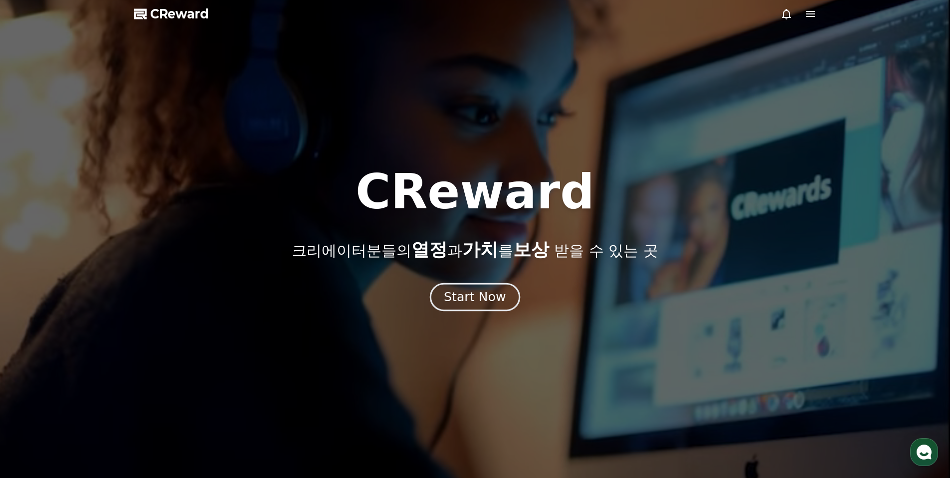
click at [456, 308] on button "Start Now" at bounding box center [475, 297] width 90 height 28
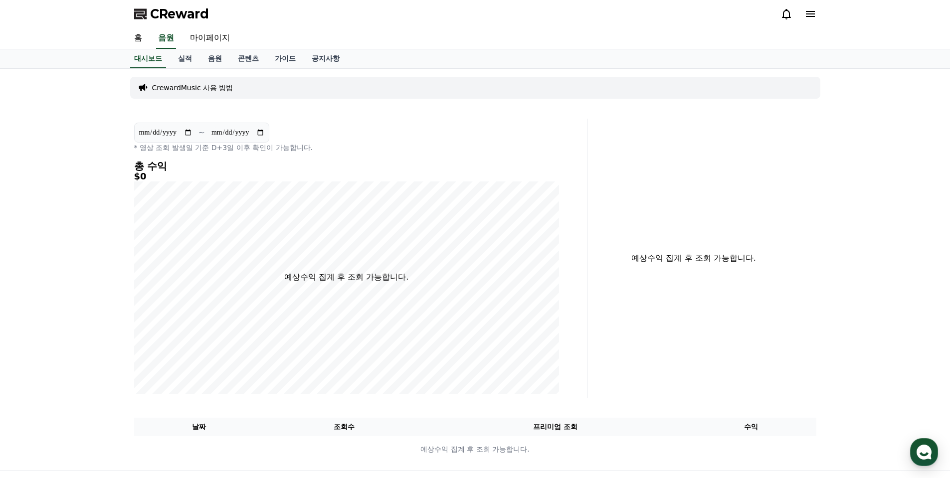
click at [818, 18] on div "CReward" at bounding box center [475, 14] width 698 height 28
click at [814, 15] on icon at bounding box center [811, 14] width 12 height 12
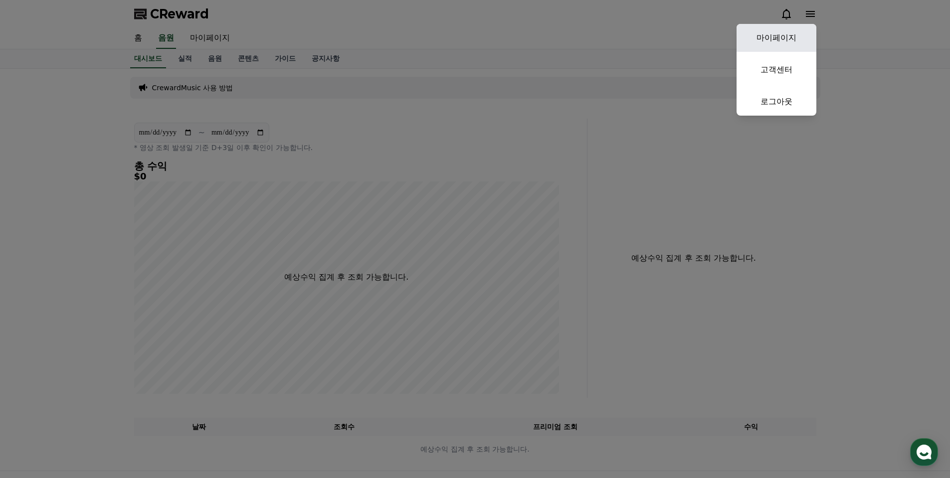
click at [805, 30] on link "마이페이지" at bounding box center [777, 38] width 80 height 28
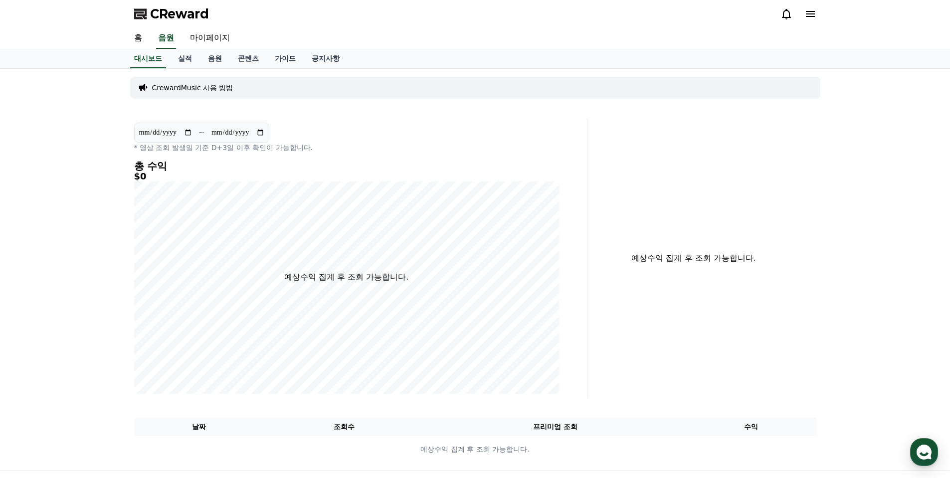
select select "**********"
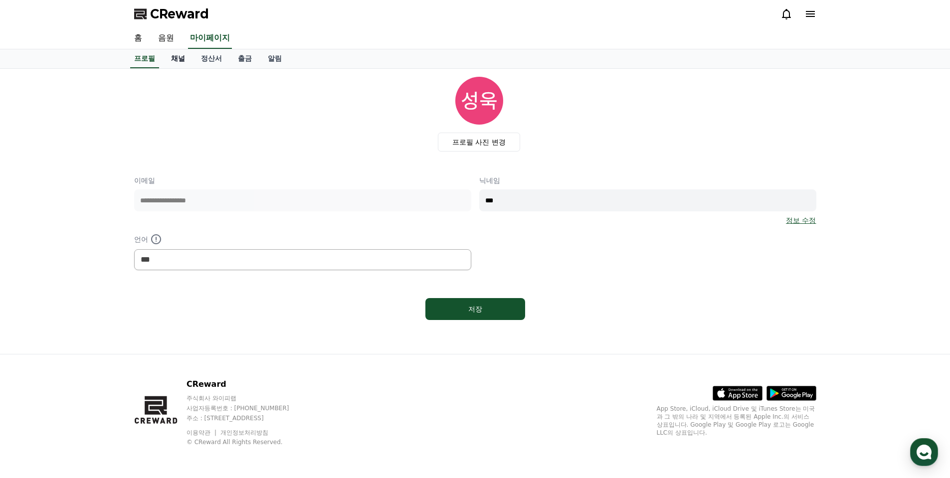
click at [184, 57] on link "채널" at bounding box center [178, 58] width 30 height 19
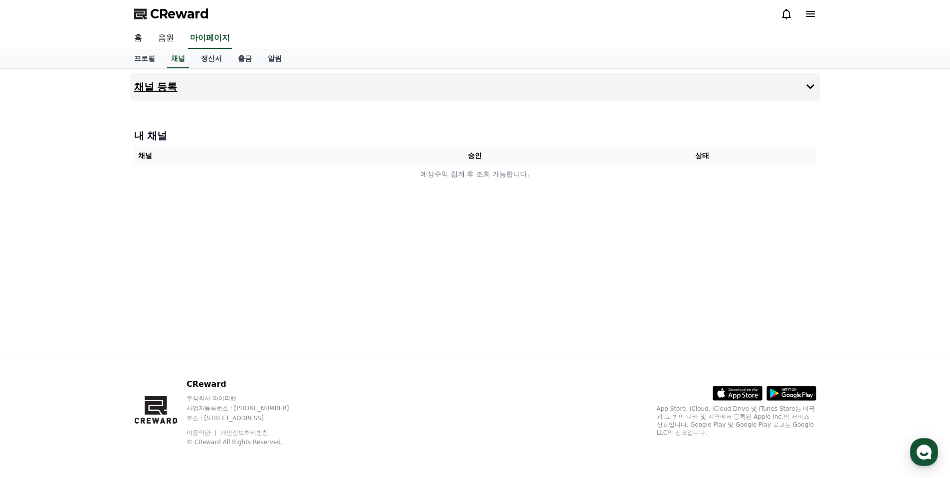
click at [443, 87] on button "채널 등록" at bounding box center [475, 87] width 690 height 28
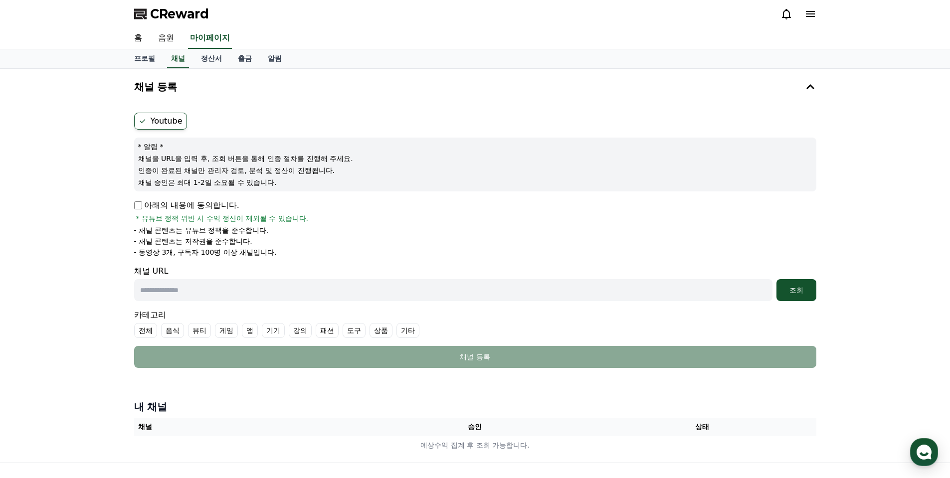
click at [277, 292] on input "text" at bounding box center [453, 290] width 639 height 22
paste input "**********"
click at [793, 284] on button "조회" at bounding box center [797, 290] width 40 height 22
drag, startPoint x: 258, startPoint y: 291, endPoint x: 77, endPoint y: 290, distance: 181.1
click at [77, 290] on div "**********" at bounding box center [475, 266] width 950 height 394
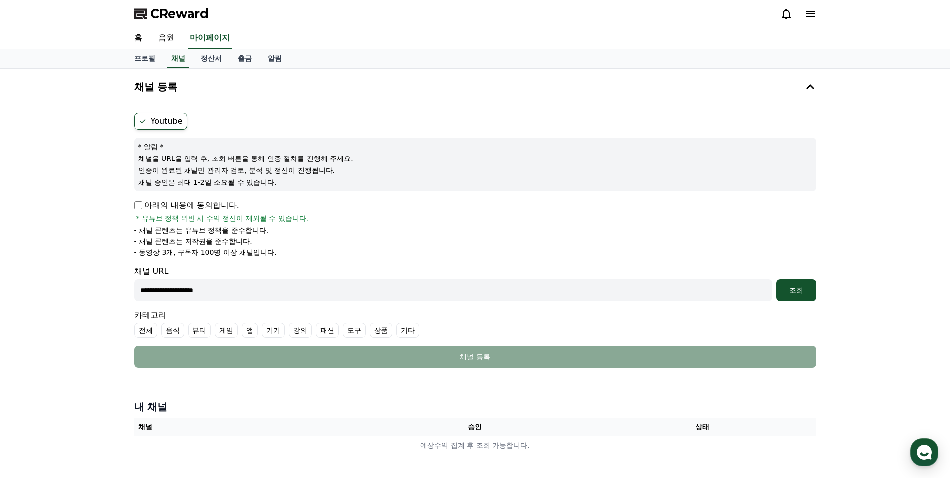
paste input "**"
click at [788, 286] on div "조회" at bounding box center [797, 290] width 32 height 10
drag, startPoint x: 248, startPoint y: 167, endPoint x: 334, endPoint y: 179, distance: 87.2
click at [334, 179] on div "* 알림 * 채널을 URL을 입력 후, 조회 버튼을 통해 인증 절차를 진행해 주세요. 인증이 완료된 채널만 관리자 검토, 분석 및 정산이 진행…" at bounding box center [475, 165] width 682 height 54
click at [352, 206] on div "아래의 내용에 동의합니다. * 유튜브 정책 위반 시 수익 정산이 제외될 수 있습니다." at bounding box center [475, 212] width 682 height 24
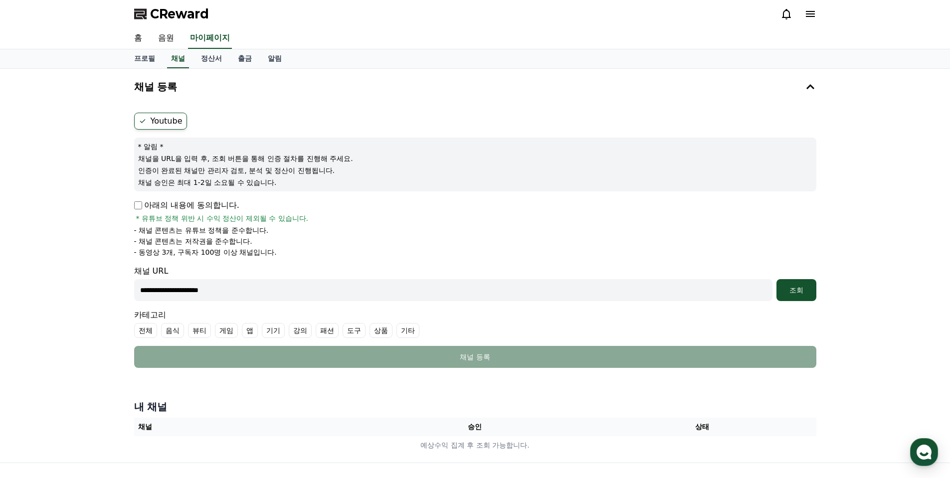
drag, startPoint x: 140, startPoint y: 229, endPoint x: 293, endPoint y: 252, distance: 154.3
click at [293, 252] on ul "- 채널 콘텐츠는 유튜브 정책을 준수합니다. - 채널 콘텐츠는 저작권을 준수합니다. - 동영상 3개, 구독자 100명 이상 채널입니다." at bounding box center [475, 241] width 682 height 32
click at [337, 246] on ul "- 채널 콘텐츠는 유튜브 정책을 준수합니다. - 채널 콘텐츠는 저작권을 준수합니다. - 동영상 3개, 구독자 100명 이상 채널입니다." at bounding box center [475, 241] width 682 height 32
drag, startPoint x: 294, startPoint y: 282, endPoint x: 293, endPoint y: 287, distance: 5.0
click at [294, 285] on input "**********" at bounding box center [453, 290] width 639 height 22
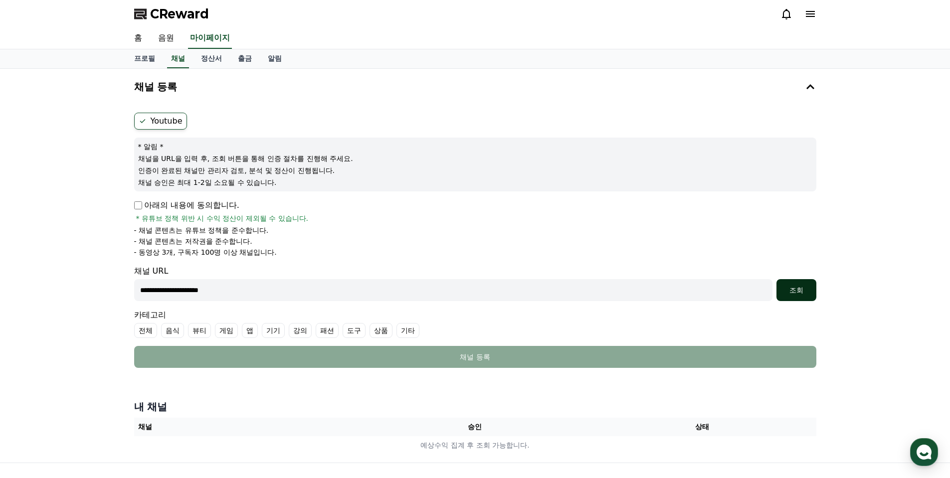
click at [793, 288] on div "조회" at bounding box center [797, 290] width 32 height 10
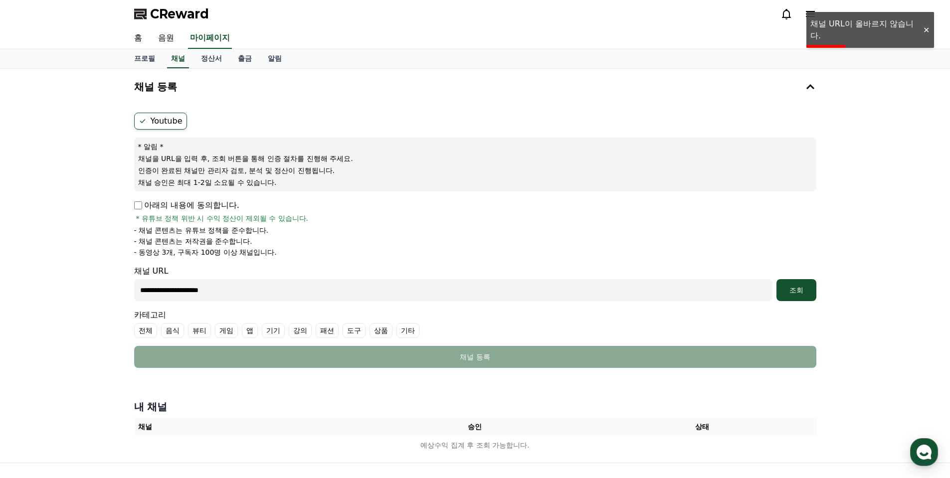
drag, startPoint x: 297, startPoint y: 289, endPoint x: 63, endPoint y: 300, distance: 233.7
click at [64, 299] on div "**********" at bounding box center [475, 266] width 950 height 394
paste input "*"
click at [804, 286] on div "조회" at bounding box center [797, 290] width 32 height 10
click at [779, 296] on button "조회" at bounding box center [797, 290] width 40 height 22
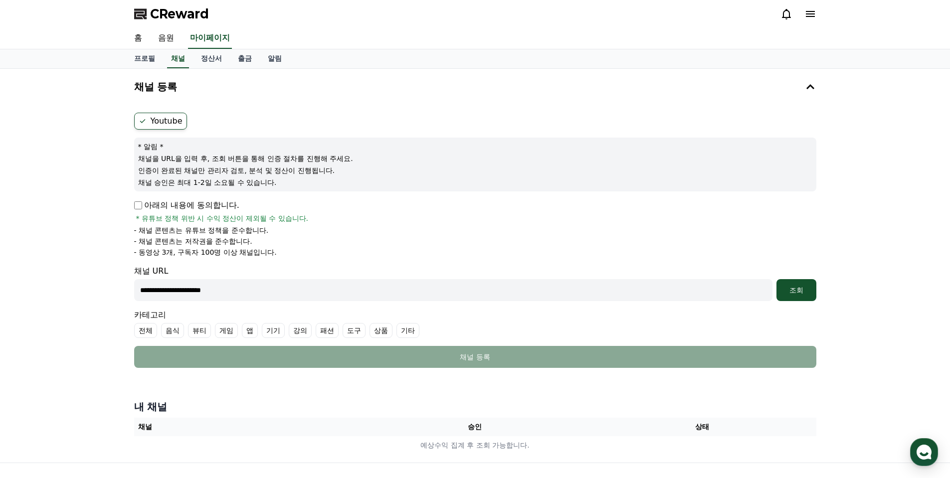
drag, startPoint x: 130, startPoint y: 291, endPoint x: 97, endPoint y: 285, distance: 33.4
click at [101, 286] on div "**********" at bounding box center [475, 266] width 950 height 394
paste input "text"
click at [796, 290] on div "조회" at bounding box center [797, 290] width 32 height 10
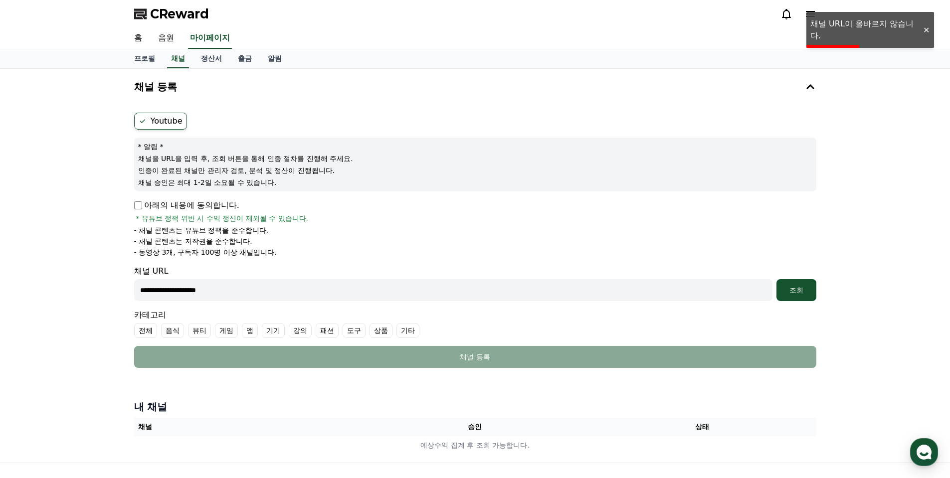
click at [457, 237] on li "- 채널 콘텐츠는 저작권을 준수합니다." at bounding box center [475, 241] width 682 height 10
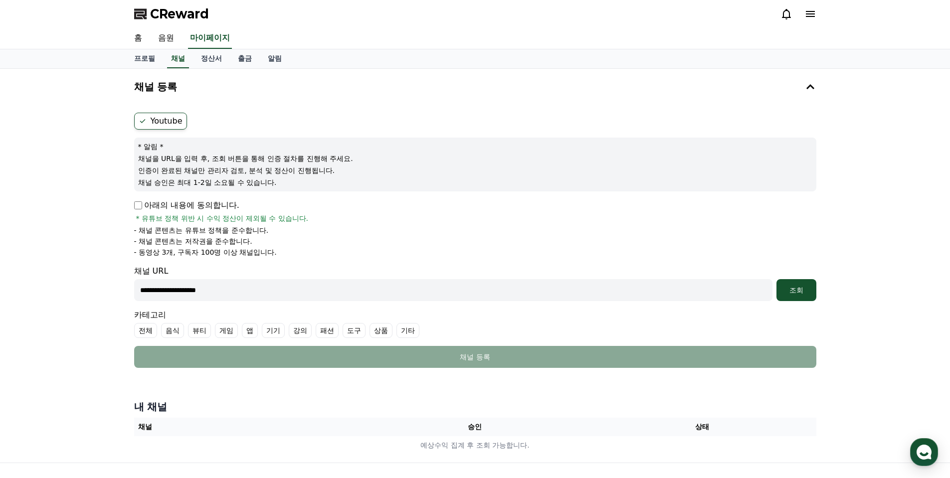
click at [161, 119] on label "Youtube" at bounding box center [160, 121] width 53 height 17
click at [142, 120] on icon at bounding box center [143, 121] width 8 height 8
click at [144, 123] on icon at bounding box center [143, 121] width 8 height 8
drag, startPoint x: 168, startPoint y: 157, endPoint x: 337, endPoint y: 160, distance: 169.6
click at [337, 160] on p "채널을 URL을 입력 후, 조회 버튼을 통해 인증 절차를 진행해 주세요." at bounding box center [475, 159] width 674 height 10
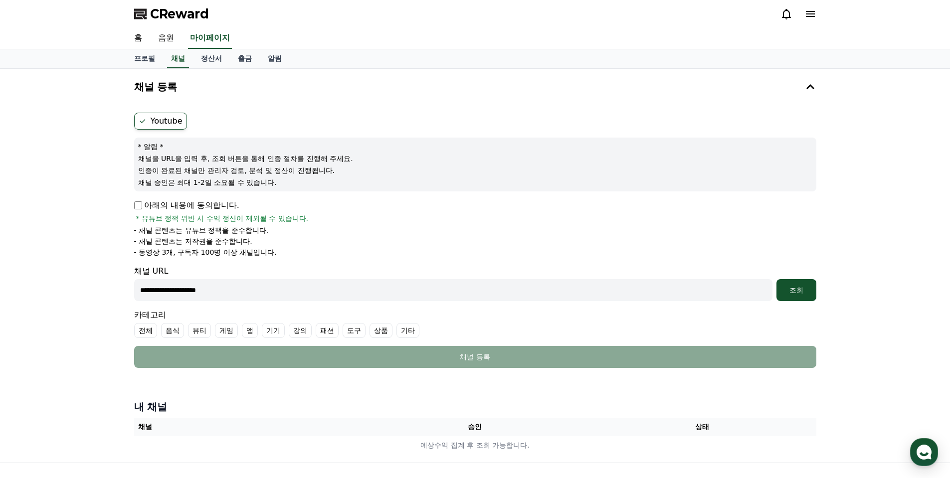
click at [382, 179] on p "채널 승인은 최대 1-2일 소요될 수 있습니다." at bounding box center [475, 183] width 674 height 10
drag, startPoint x: 285, startPoint y: 290, endPoint x: 105, endPoint y: 271, distance: 181.1
click at [105, 271] on div "**********" at bounding box center [475, 266] width 950 height 394
paste input "*"
type input "**********"
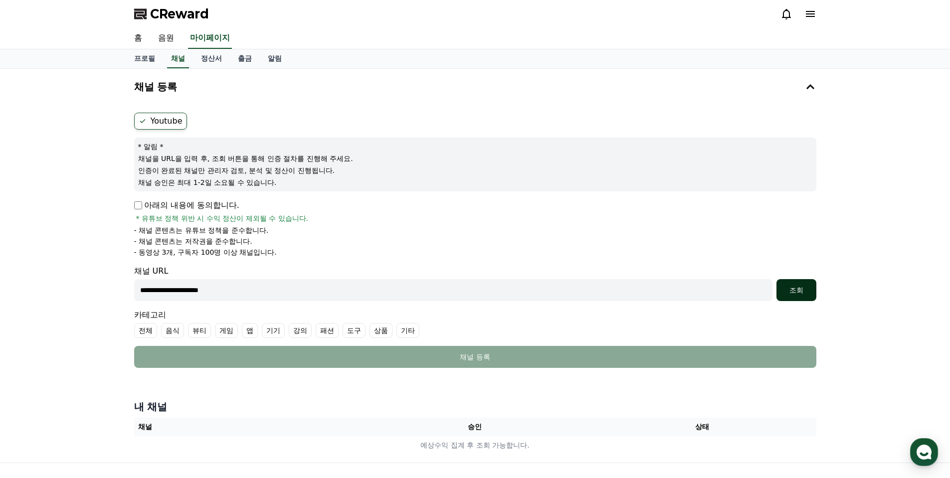
click at [797, 286] on div "조회" at bounding box center [797, 290] width 32 height 10
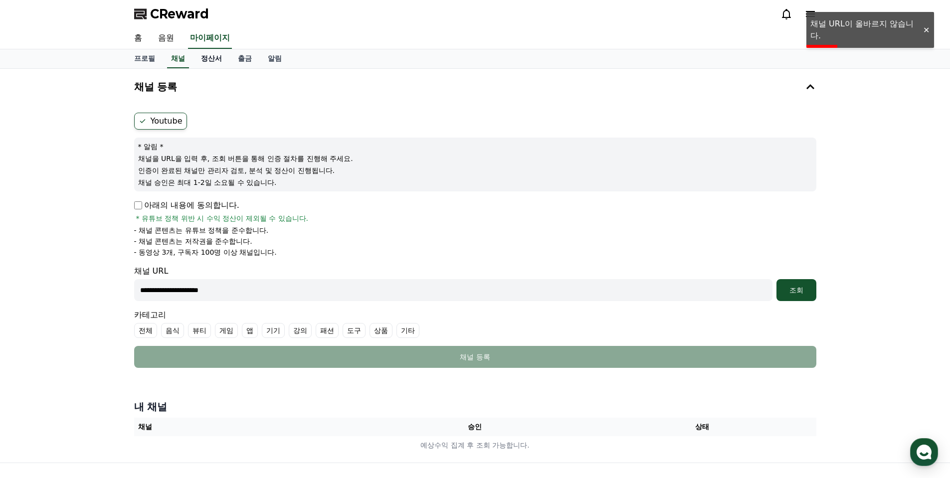
click at [212, 60] on link "정산서" at bounding box center [211, 58] width 37 height 19
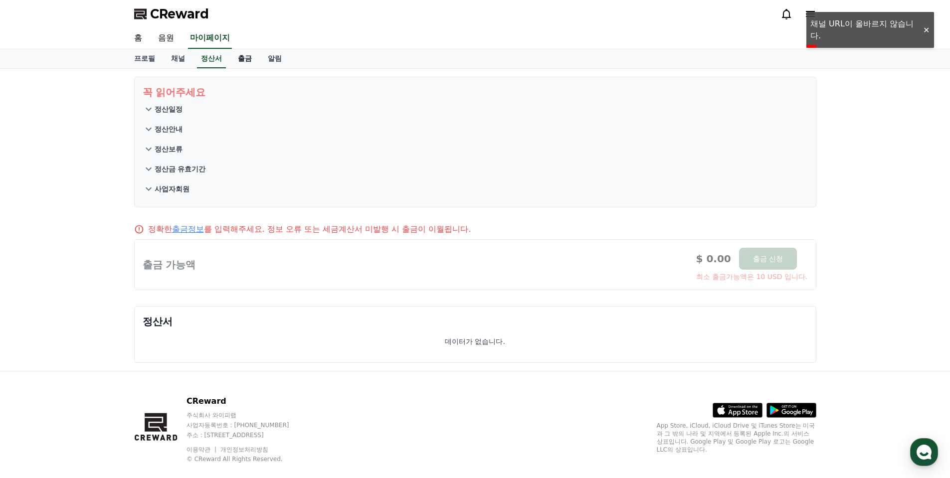
click at [249, 61] on link "출금" at bounding box center [245, 58] width 30 height 19
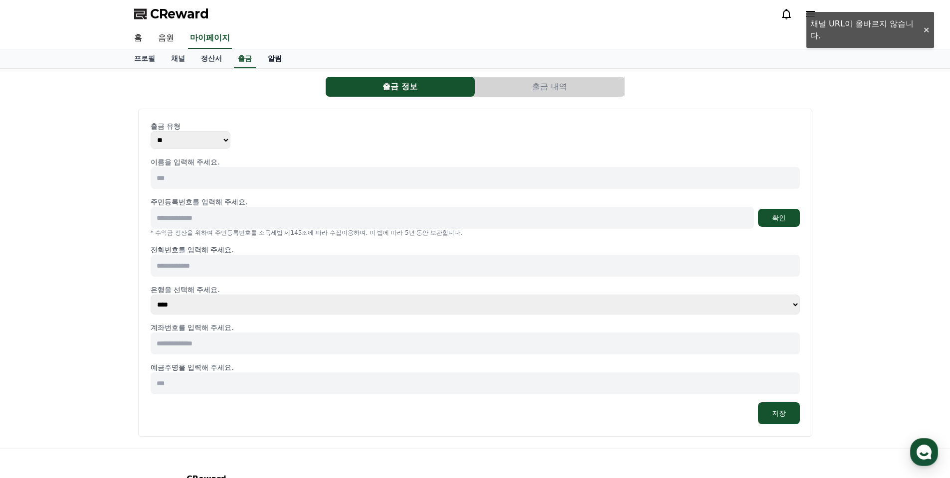
click at [274, 60] on link "알림" at bounding box center [275, 58] width 30 height 19
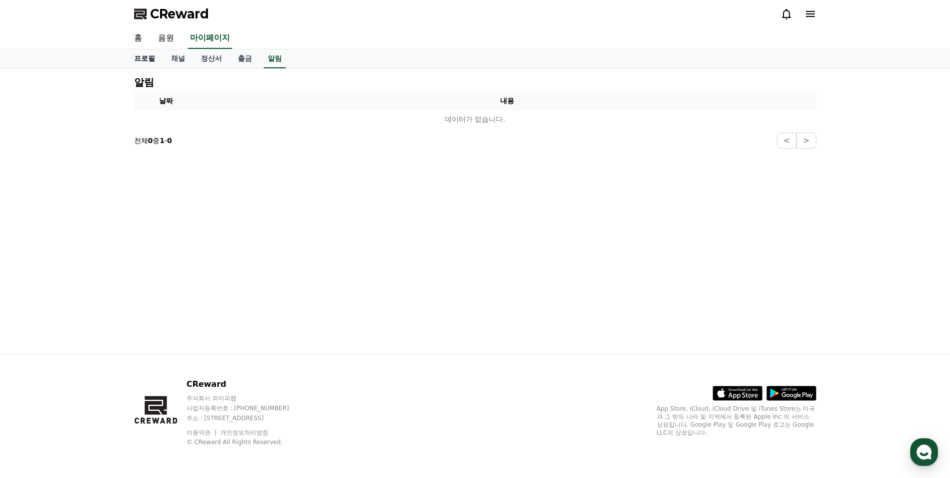
click at [137, 57] on link "프로필" at bounding box center [144, 58] width 37 height 19
select select "**********"
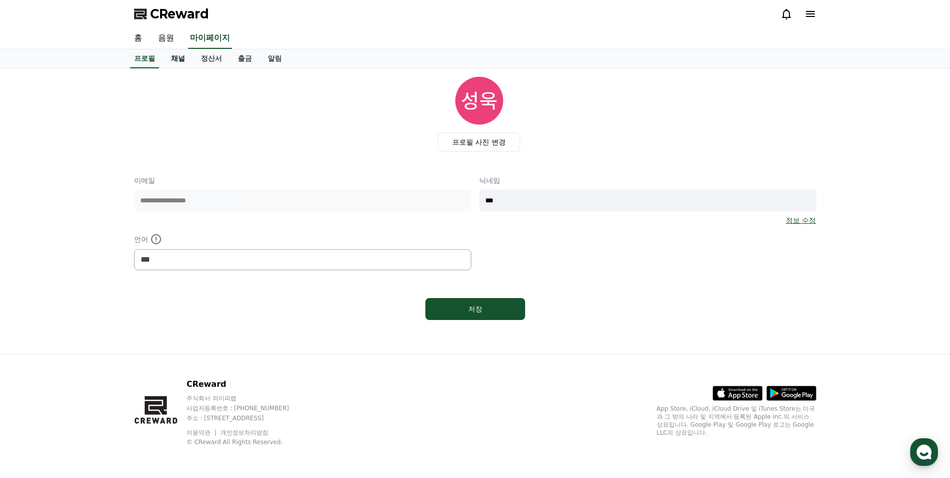
click at [175, 58] on link "채널" at bounding box center [178, 58] width 30 height 19
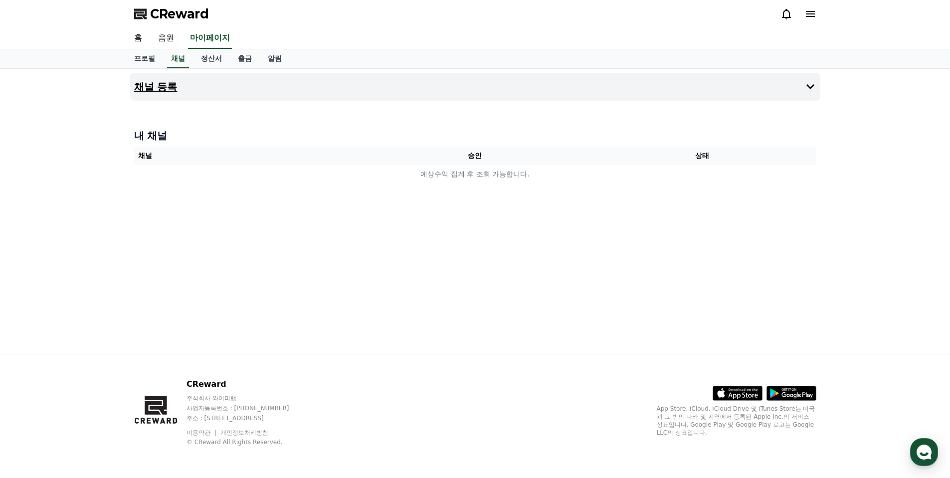
click at [307, 93] on button "채널 등록" at bounding box center [475, 87] width 690 height 28
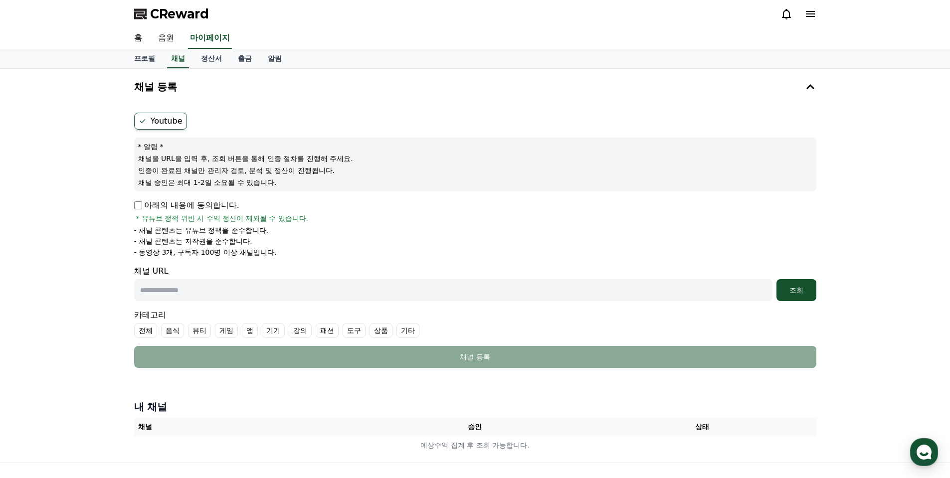
click at [144, 122] on icon at bounding box center [143, 121] width 8 height 8
click at [176, 120] on label "Youtube" at bounding box center [160, 121] width 53 height 17
click at [162, 119] on label "Youtube" at bounding box center [160, 121] width 53 height 17
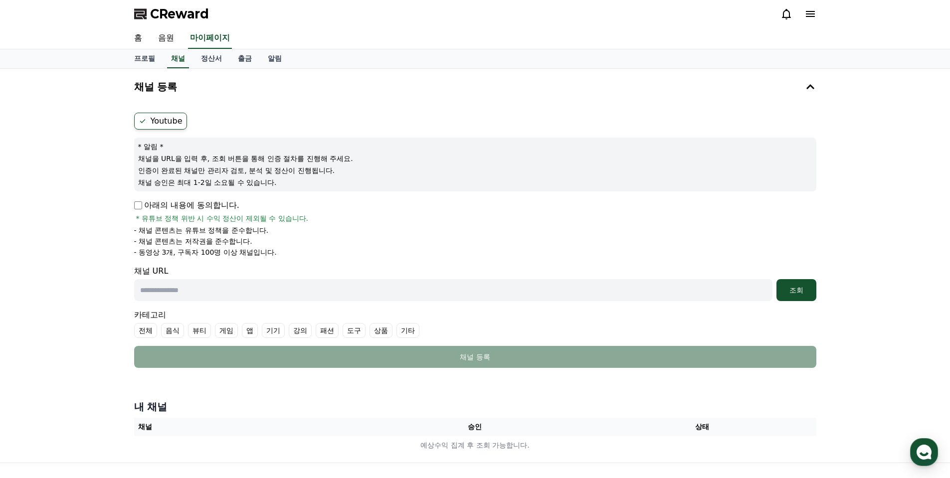
click at [138, 119] on label "Youtube" at bounding box center [160, 121] width 53 height 17
click at [139, 119] on icon at bounding box center [143, 121] width 8 height 8
click at [142, 119] on icon at bounding box center [143, 121] width 8 height 8
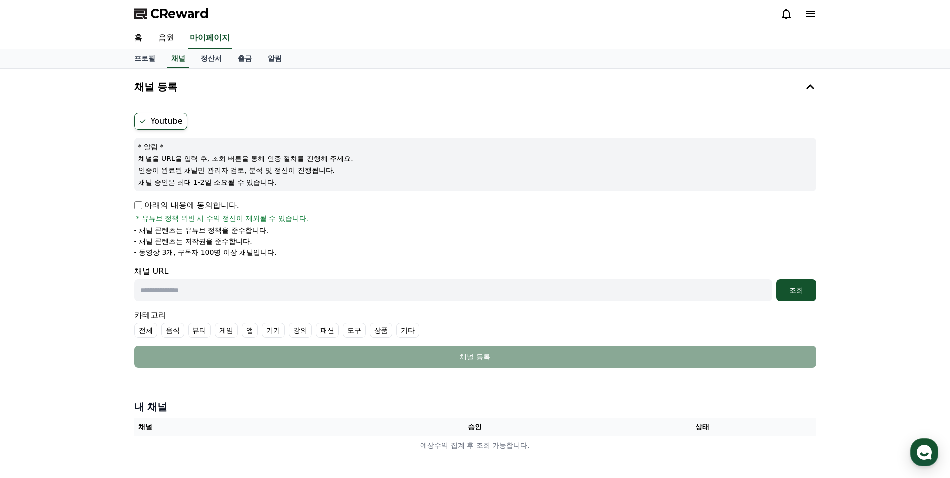
click at [142, 119] on icon at bounding box center [143, 121] width 8 height 8
click at [209, 295] on input "text" at bounding box center [453, 290] width 639 height 22
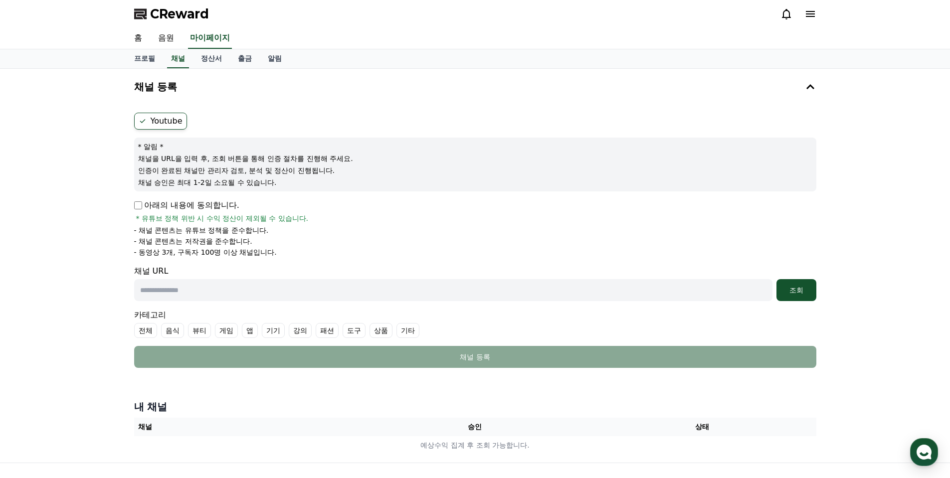
paste input "**********"
drag, startPoint x: 266, startPoint y: 290, endPoint x: 210, endPoint y: 292, distance: 55.9
click at [210, 292] on input "**********" at bounding box center [453, 290] width 639 height 22
type input "**********"
click at [777, 279] on button "조회" at bounding box center [797, 290] width 40 height 22
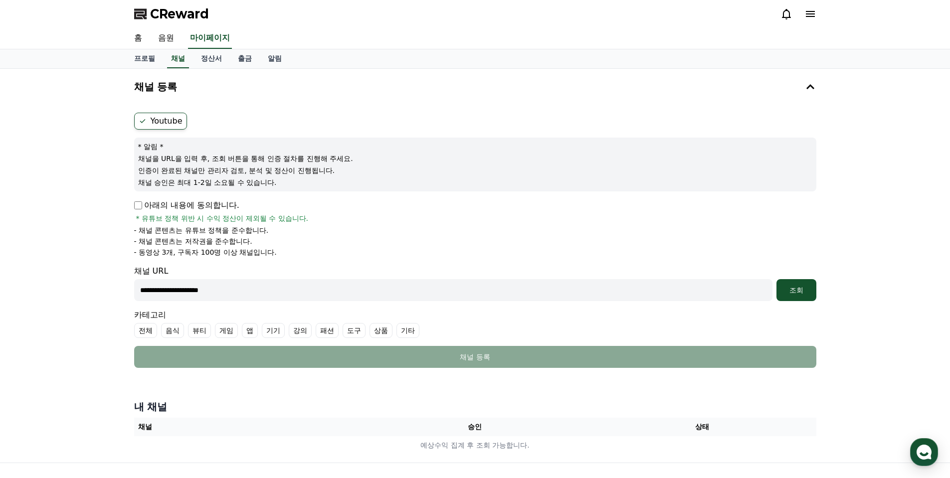
drag, startPoint x: 154, startPoint y: 253, endPoint x: 265, endPoint y: 253, distance: 111.2
click at [265, 253] on p "- 동영상 3개, 구독자 100명 이상 채널입니다." at bounding box center [205, 252] width 143 height 10
click at [332, 252] on li "- 동영상 3개, 구독자 100명 이상 채널입니다." at bounding box center [475, 252] width 682 height 10
click at [806, 18] on icon at bounding box center [811, 14] width 12 height 12
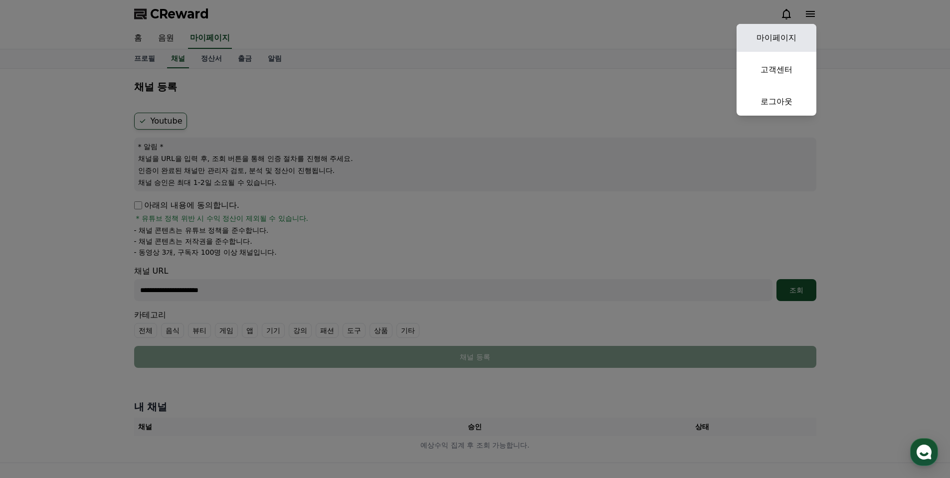
click at [772, 41] on link "마이페이지" at bounding box center [777, 38] width 80 height 28
select select "**********"
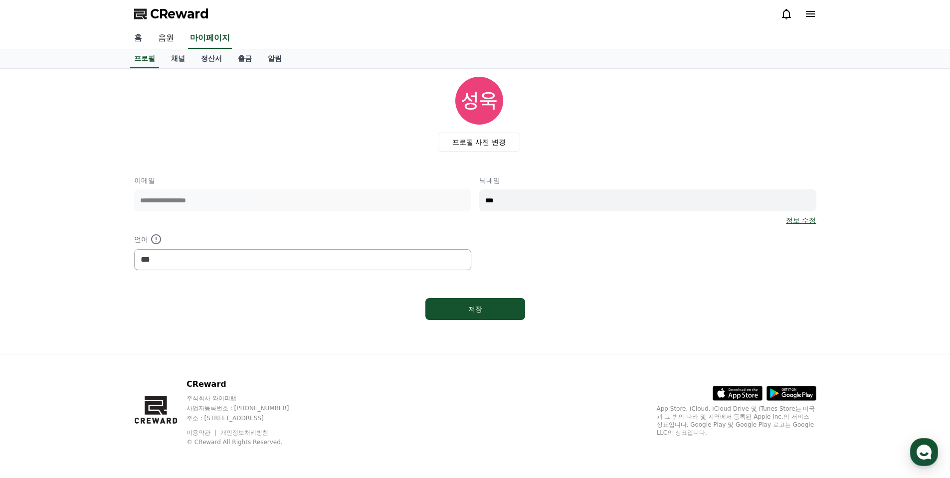
click at [135, 36] on link "홈" at bounding box center [138, 38] width 24 height 21
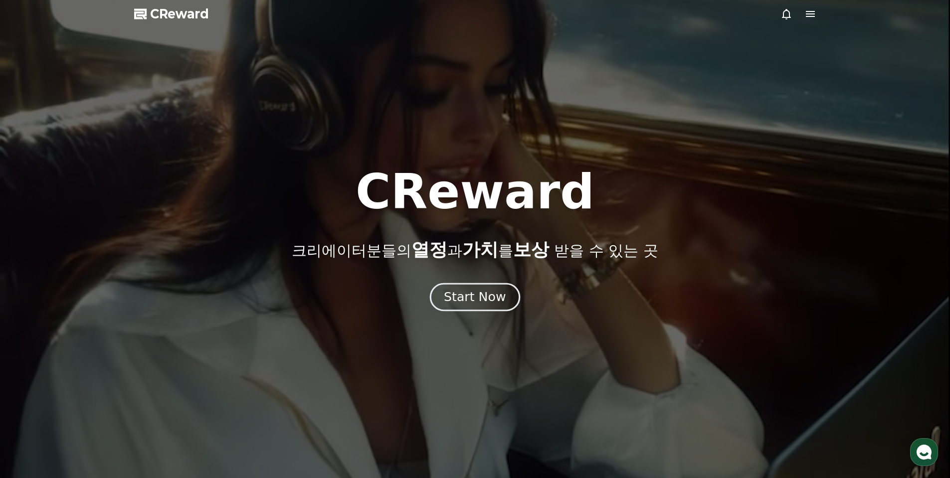
click at [451, 302] on div "Start Now" at bounding box center [475, 297] width 62 height 17
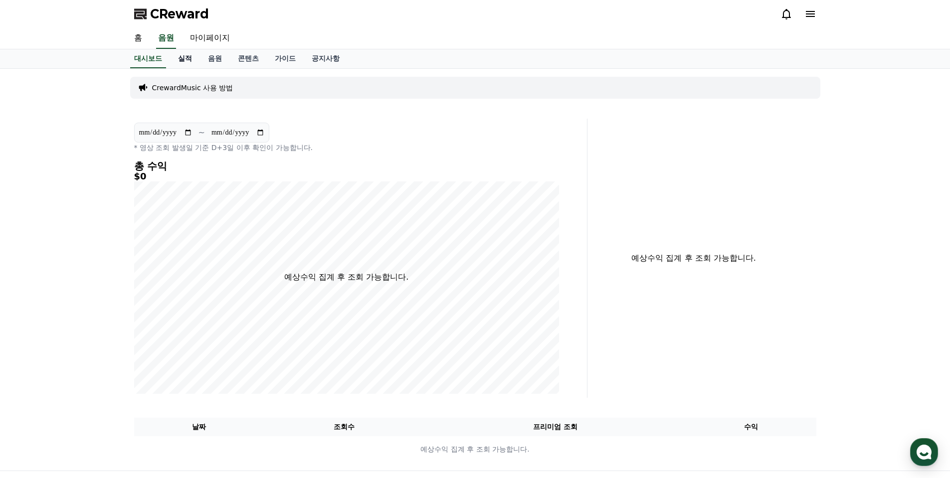
click at [182, 57] on link "실적" at bounding box center [185, 58] width 30 height 19
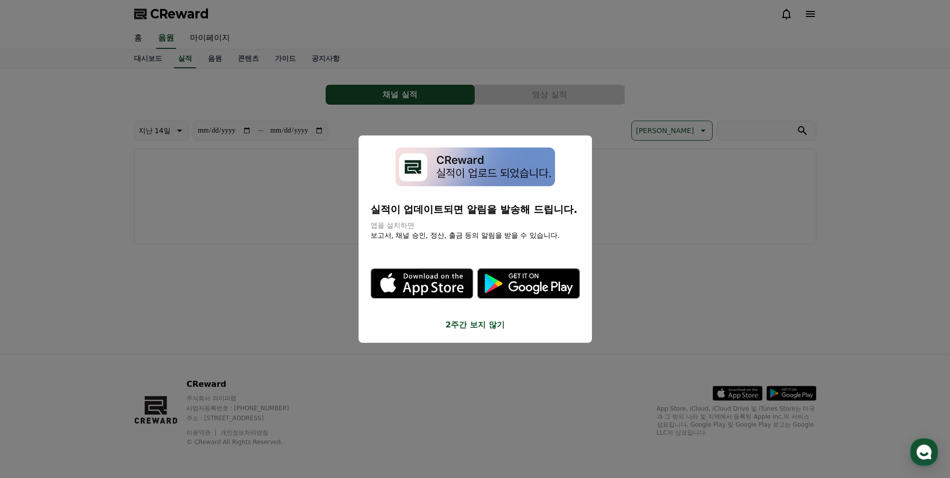
click at [218, 61] on button "close modal" at bounding box center [475, 239] width 950 height 478
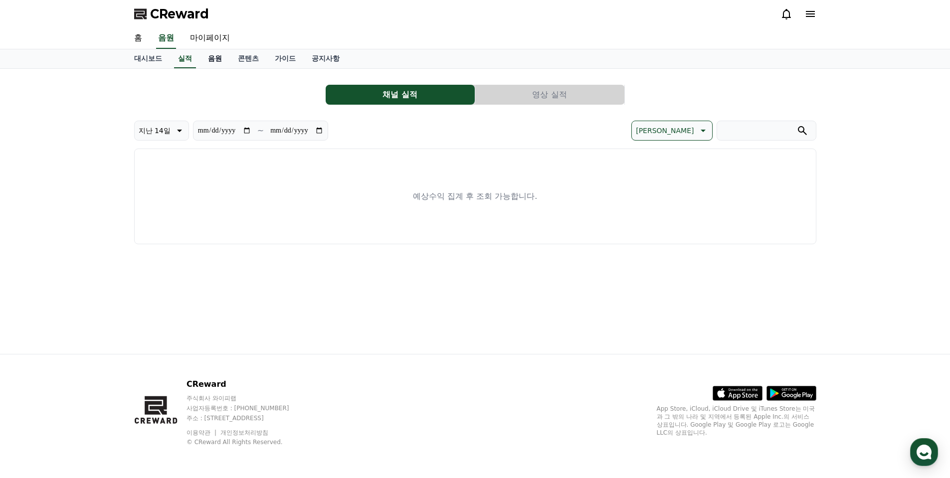
click at [211, 59] on link "음원" at bounding box center [215, 58] width 30 height 19
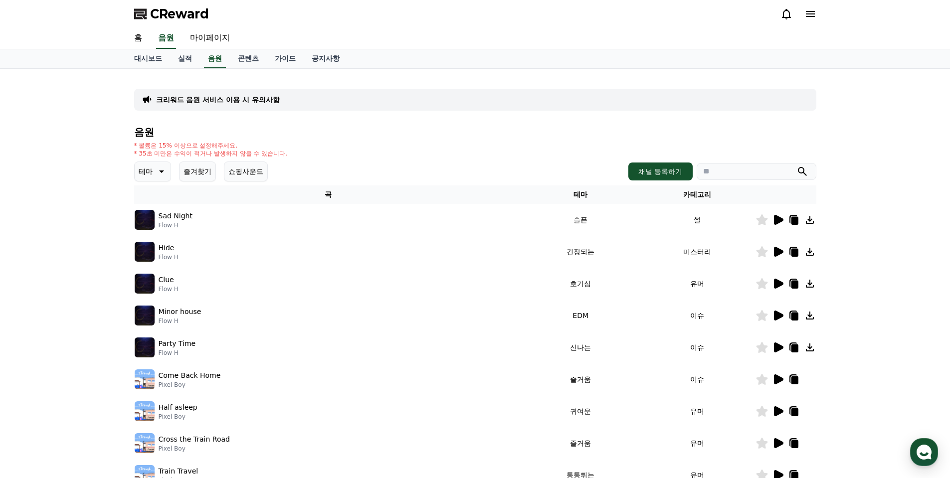
click at [778, 220] on icon at bounding box center [778, 220] width 9 height 10
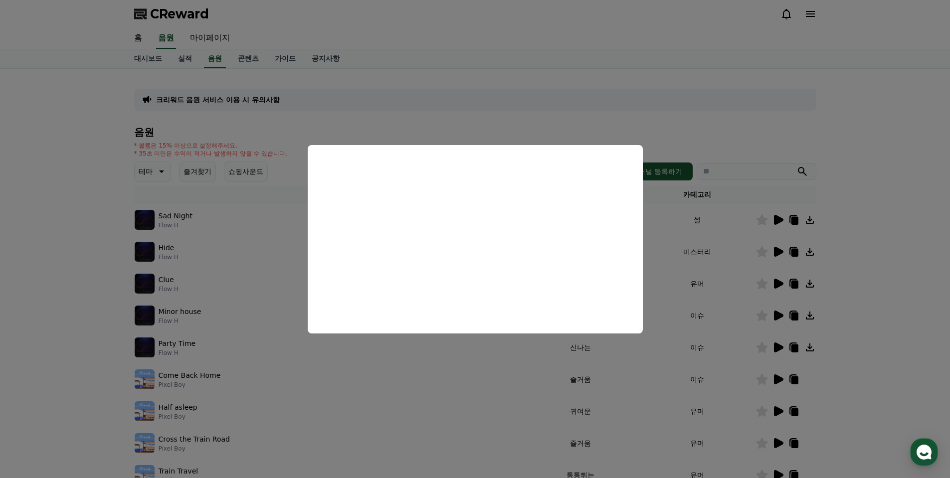
click at [888, 287] on button "close modal" at bounding box center [475, 239] width 950 height 478
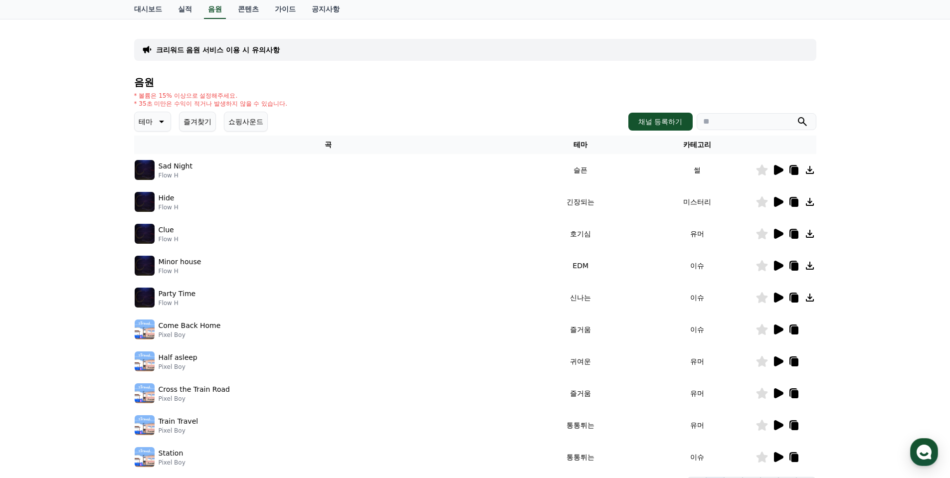
scroll to position [100, 0]
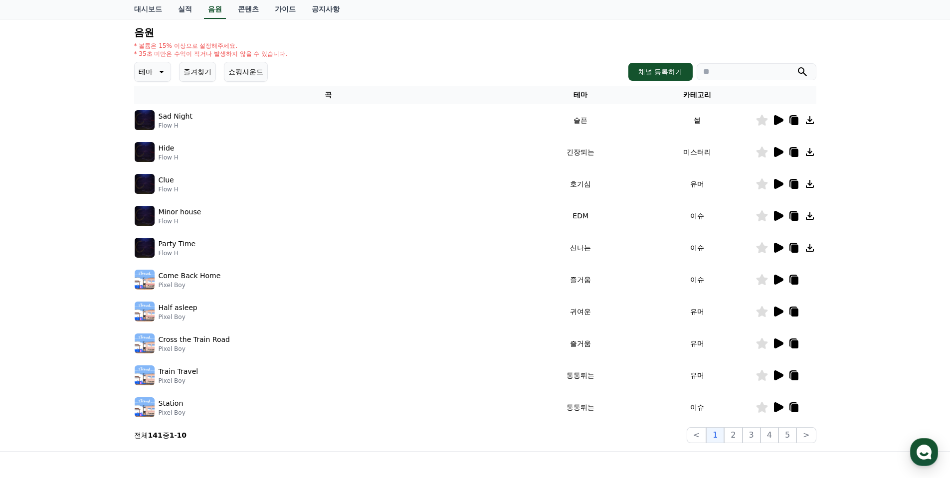
click at [777, 373] on icon at bounding box center [778, 376] width 9 height 10
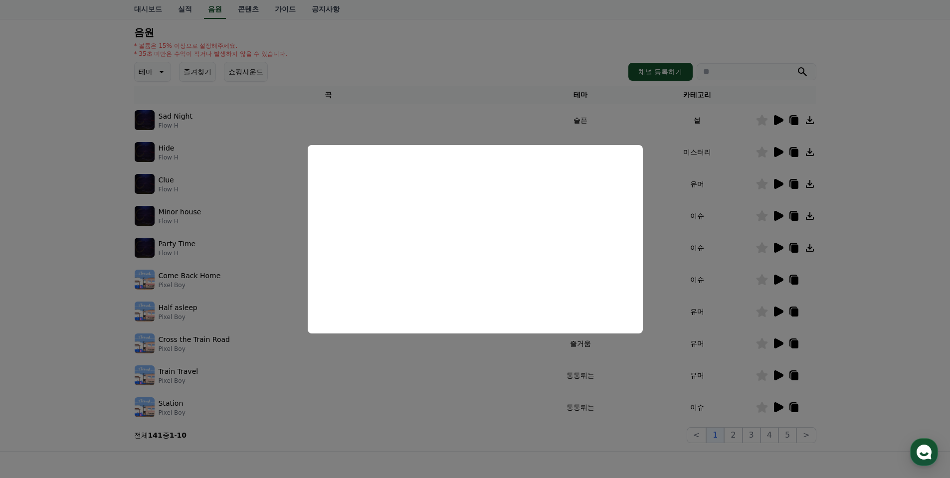
click at [884, 290] on button "close modal" at bounding box center [475, 239] width 950 height 478
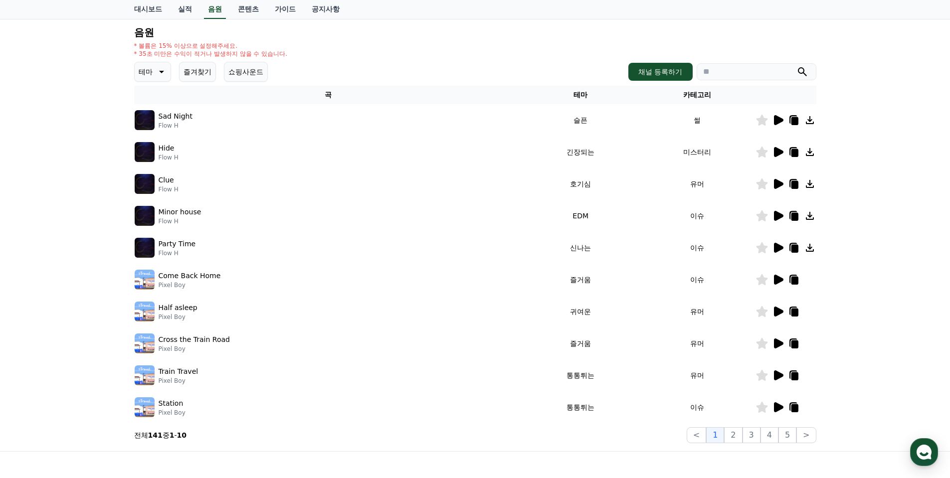
click at [774, 405] on icon at bounding box center [778, 408] width 9 height 10
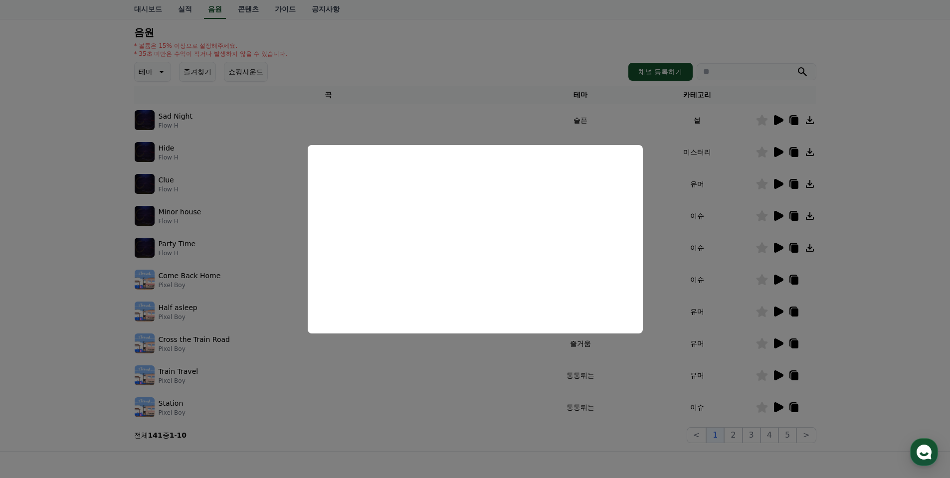
click at [879, 325] on button "close modal" at bounding box center [475, 239] width 950 height 478
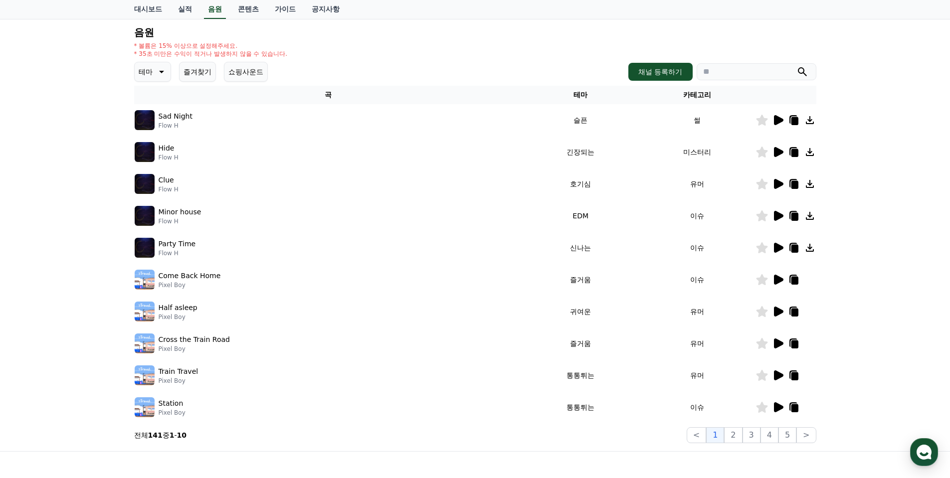
click at [779, 216] on icon at bounding box center [778, 216] width 9 height 10
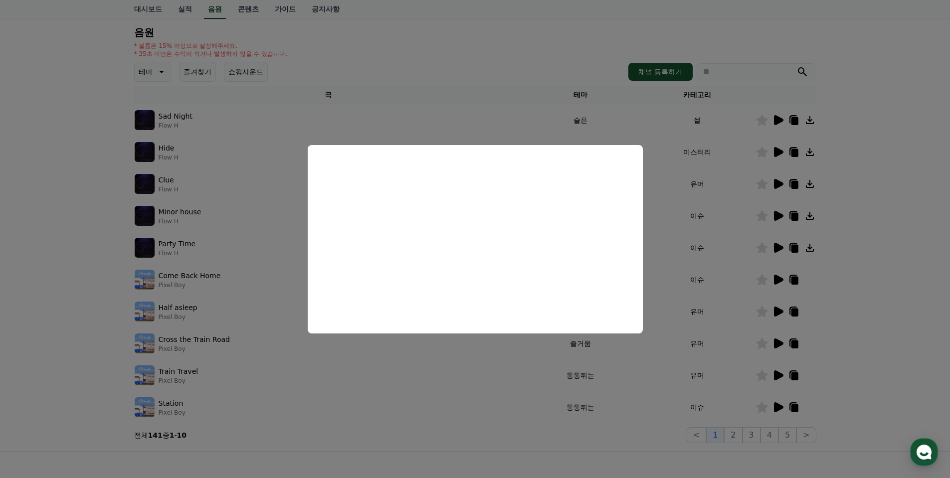
click at [893, 300] on button "close modal" at bounding box center [475, 239] width 950 height 478
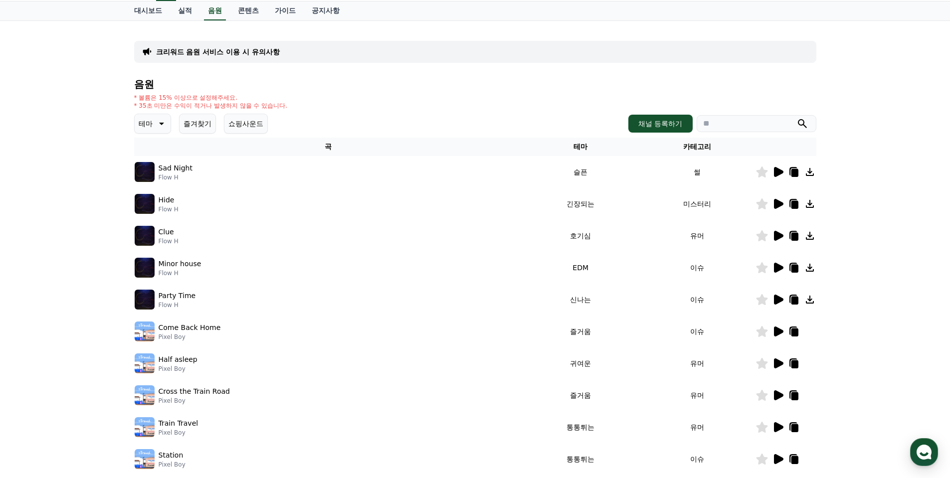
scroll to position [47, 0]
click at [778, 233] on icon at bounding box center [778, 236] width 9 height 10
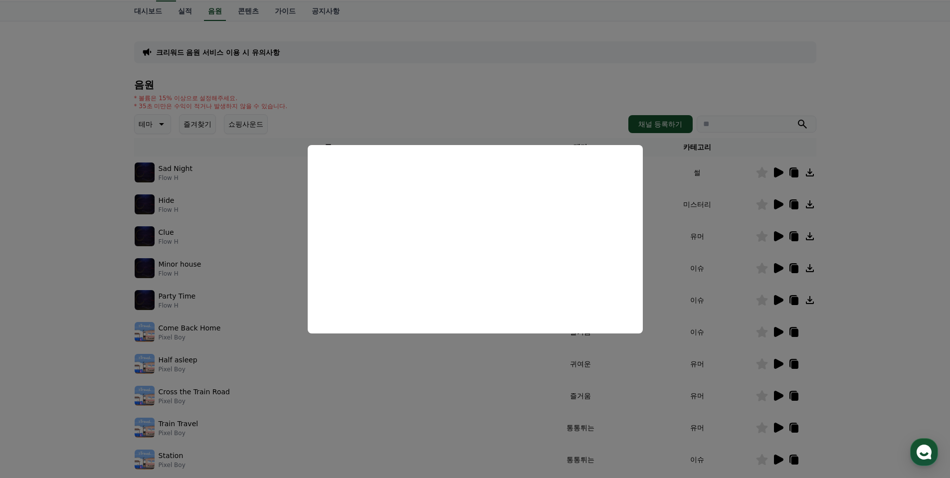
scroll to position [0, 0]
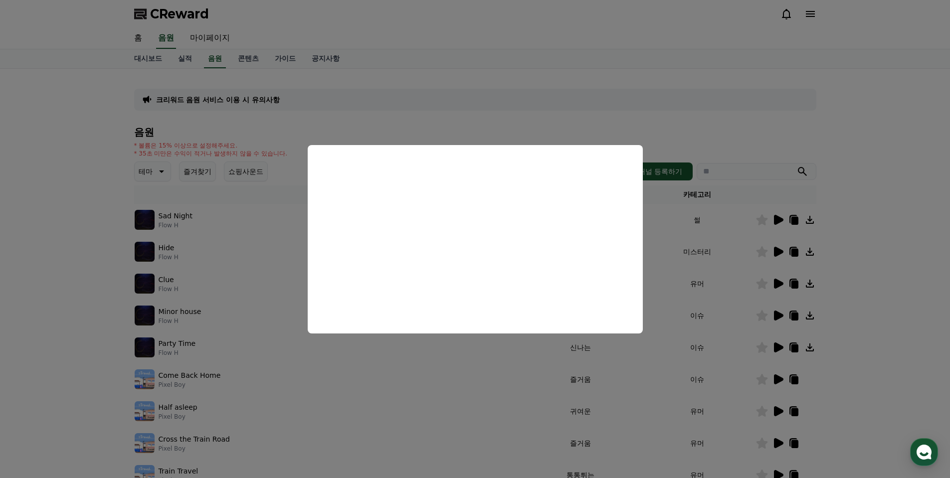
click at [51, 184] on button "close modal" at bounding box center [475, 239] width 950 height 478
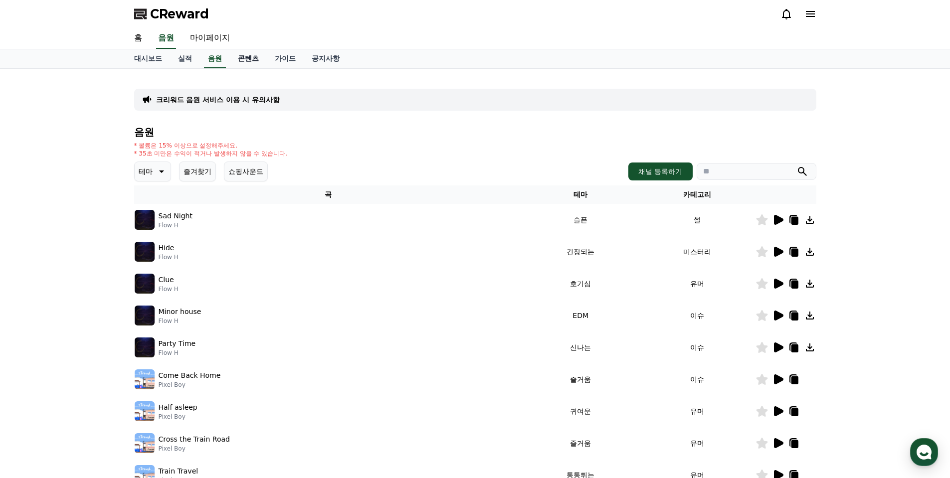
click at [248, 57] on link "콘텐츠" at bounding box center [248, 58] width 37 height 19
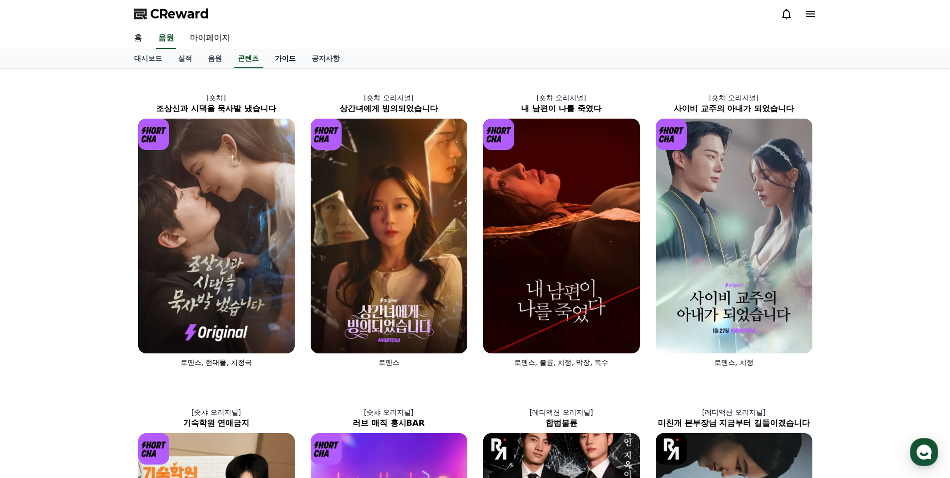
click at [288, 55] on link "가이드" at bounding box center [285, 58] width 37 height 19
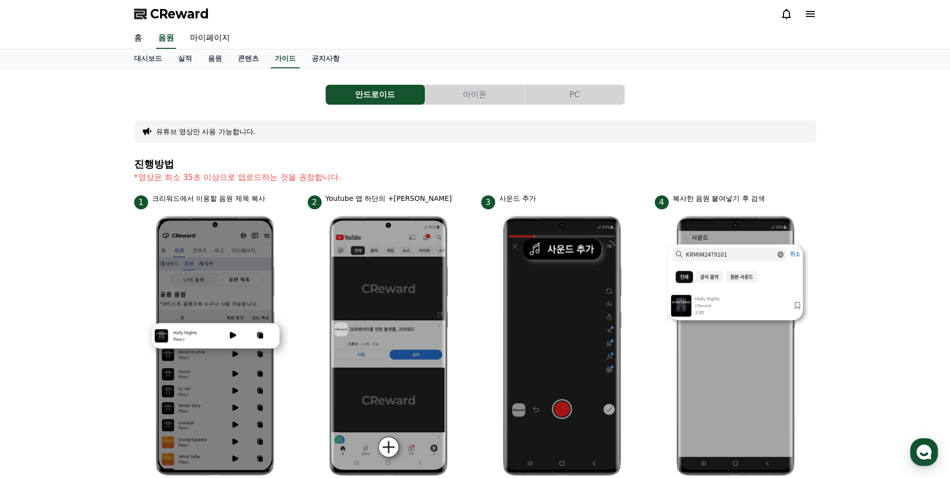
click at [581, 93] on button "PC" at bounding box center [574, 95] width 99 height 20
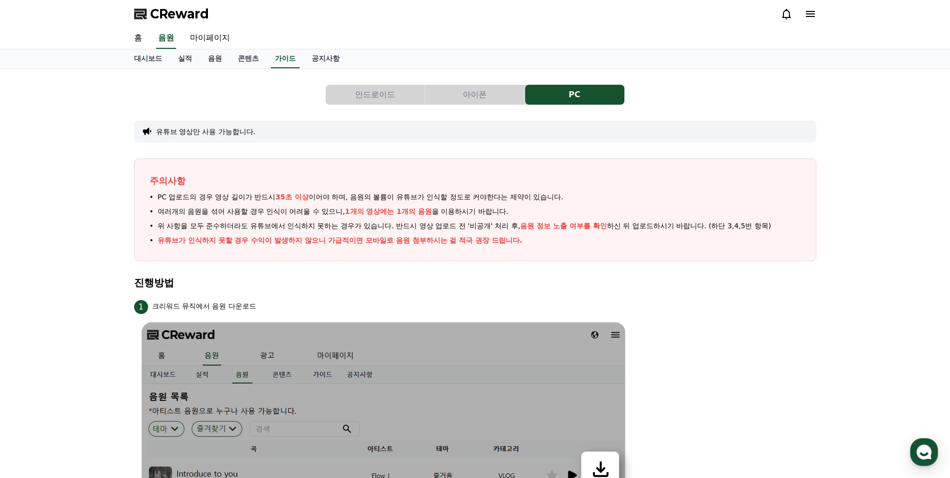
drag, startPoint x: 404, startPoint y: 193, endPoint x: 566, endPoint y: 193, distance: 162.1
click at [566, 193] on li "PC 업로드의 경우 영상 길이가 반드시 35초 이상 이어야 하며, 음원의 볼륨이 유튜브가 인식할 정도로 커야한다는 제약이 있습니다." at bounding box center [476, 197] width 652 height 10
click at [604, 189] on div "주의사항 PC 업로드의 경우 영상 길이가 반드시 35초 이상 이어야 하며, 음원의 볼륨이 유튜브가 인식할 정도로 커야한다는 제약이 있습니다. …" at bounding box center [475, 210] width 682 height 103
drag, startPoint x: 174, startPoint y: 233, endPoint x: 529, endPoint y: 253, distance: 356.2
click at [529, 253] on div "주의사항 PC 업로드의 경우 영상 길이가 반드시 35초 이상 이어야 하며, 음원의 볼륨이 유튜브가 인식할 정도로 커야한다는 제약이 있습니다. …" at bounding box center [475, 210] width 682 height 103
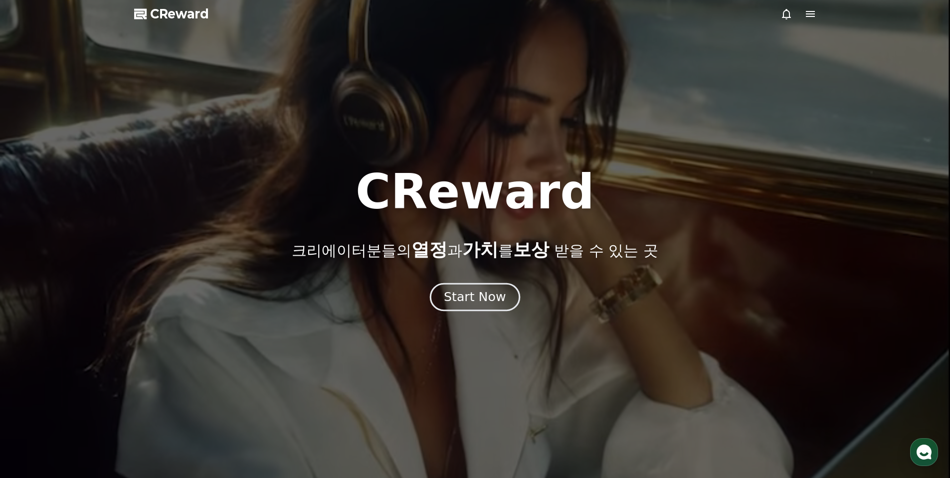
click at [445, 292] on button "Start Now" at bounding box center [475, 297] width 90 height 28
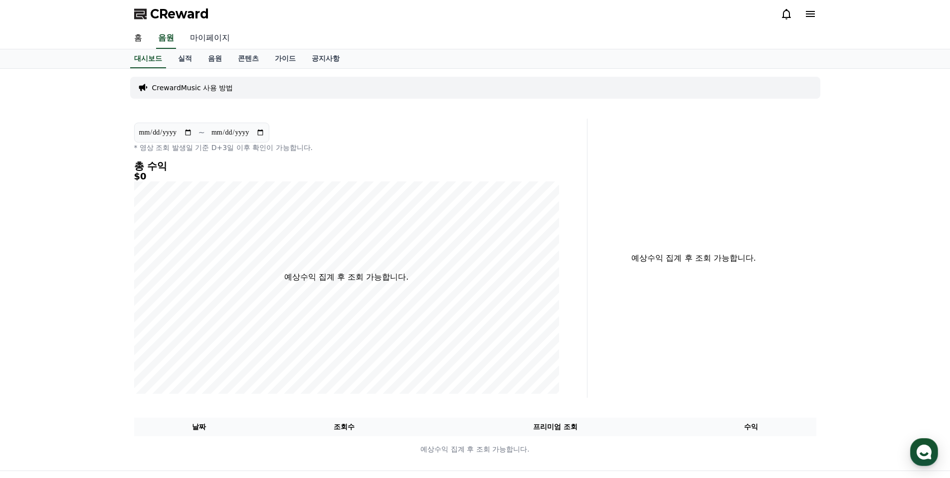
click at [213, 37] on link "마이페이지" at bounding box center [210, 38] width 56 height 21
select select "**********"
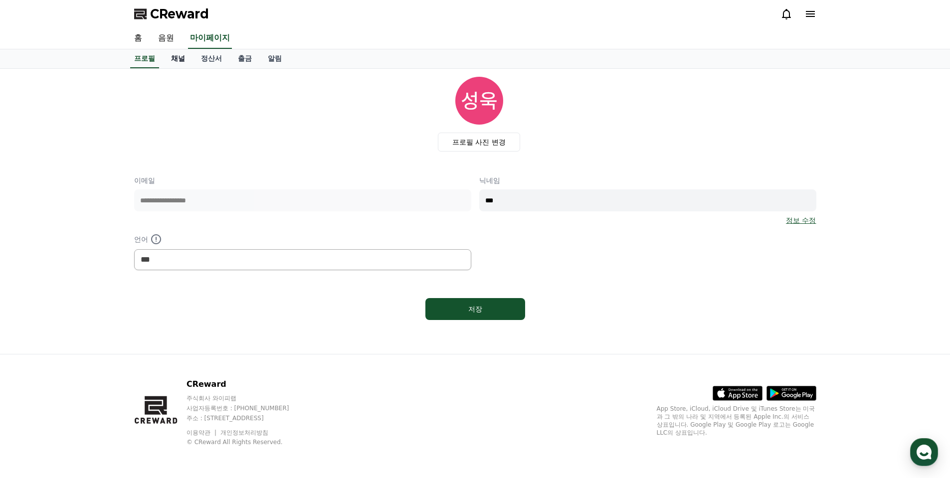
click at [181, 59] on link "채널" at bounding box center [178, 58] width 30 height 19
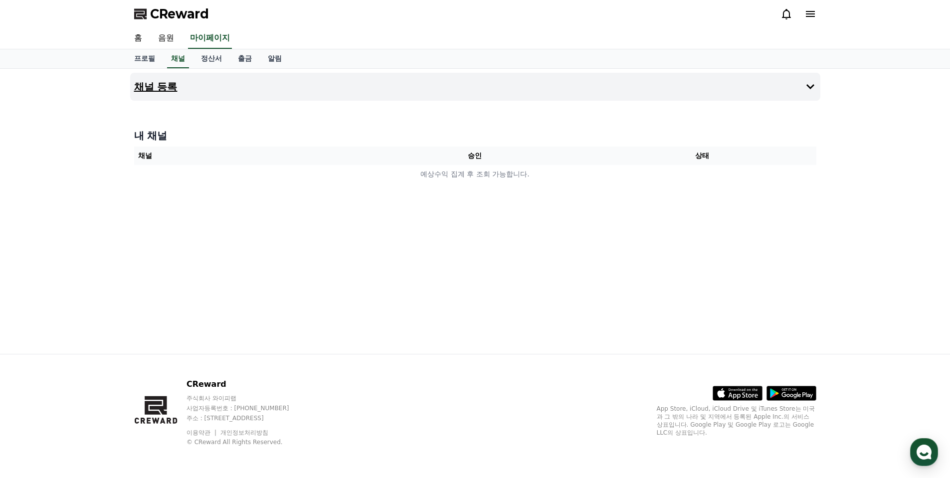
click at [212, 92] on button "채널 등록" at bounding box center [475, 87] width 690 height 28
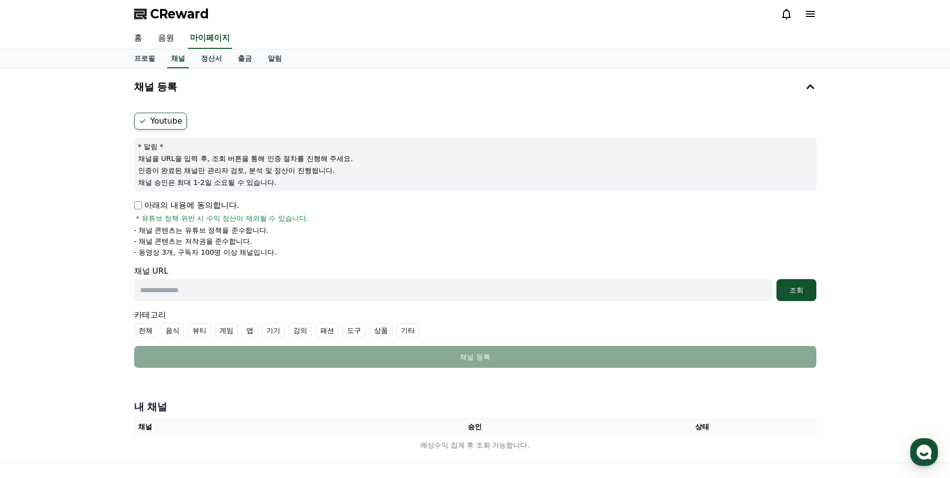
click at [242, 291] on input "text" at bounding box center [453, 290] width 639 height 22
paste input "**********"
type input "**********"
click at [797, 286] on div "조회" at bounding box center [797, 290] width 32 height 10
